Goal: Task Accomplishment & Management: Manage account settings

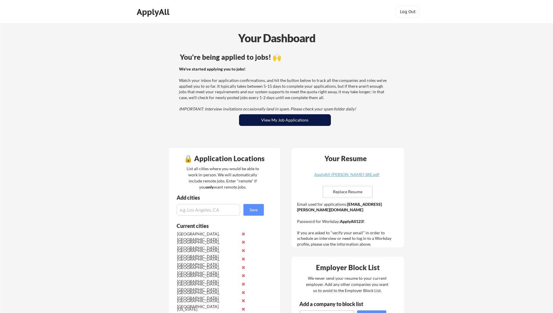
click at [292, 121] on button "View My Job Applications" at bounding box center [285, 120] width 92 height 12
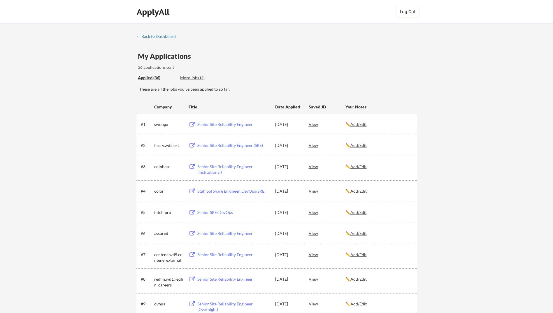
click at [199, 77] on div "More Jobs (4)" at bounding box center [201, 78] width 43 height 6
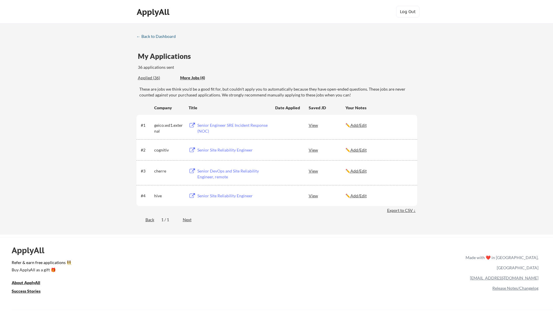
click at [152, 36] on div "← Back to Dashboard" at bounding box center [158, 36] width 44 height 4
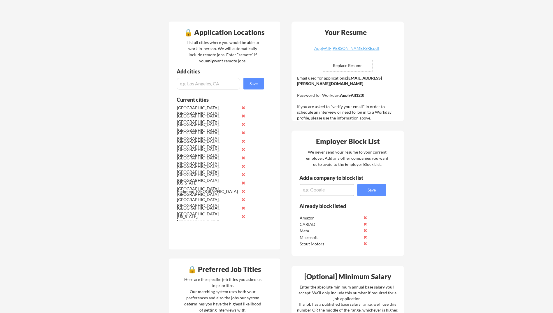
scroll to position [117, 0]
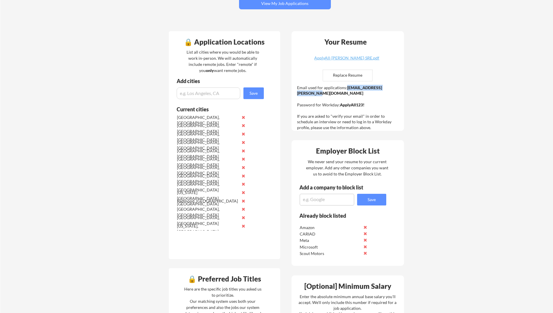
drag, startPoint x: 347, startPoint y: 88, endPoint x: 395, endPoint y: 89, distance: 48.4
click at [382, 89] on strong "[EMAIL_ADDRESS][PERSON_NAME][DOMAIN_NAME]" at bounding box center [339, 90] width 85 height 11
copy strong "[EMAIL_ADDRESS][PERSON_NAME][DOMAIN_NAME]"
drag, startPoint x: 339, startPoint y: 99, endPoint x: 364, endPoint y: 99, distance: 24.8
click at [364, 102] on strong "ApplyAll123!" at bounding box center [352, 104] width 24 height 5
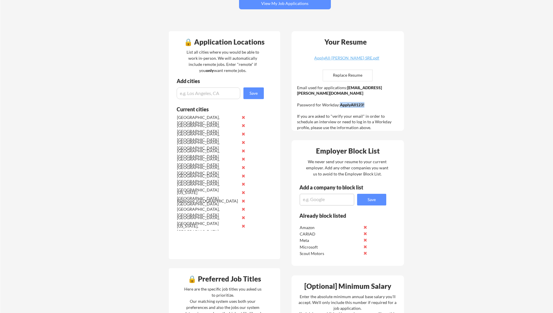
copy strong "ApplyAll123!"
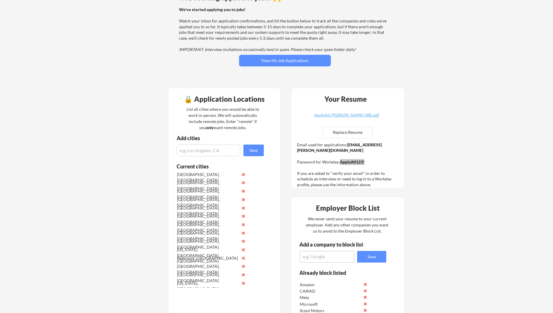
scroll to position [0, 0]
